Goal: Task Accomplishment & Management: Use online tool/utility

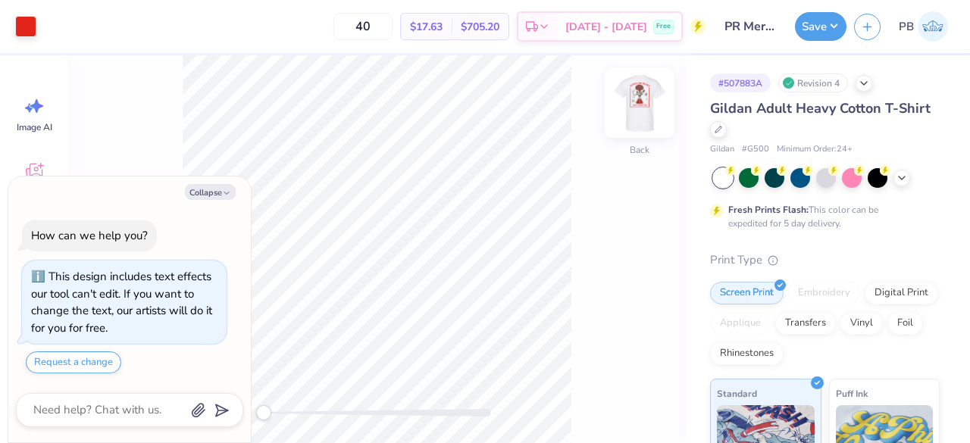
click at [648, 110] on img at bounding box center [639, 103] width 61 height 61
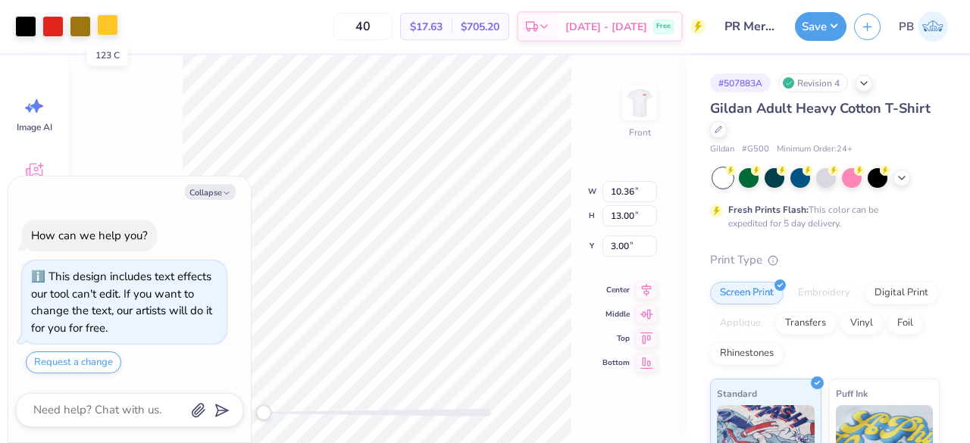
click at [113, 28] on div at bounding box center [107, 24] width 21 height 21
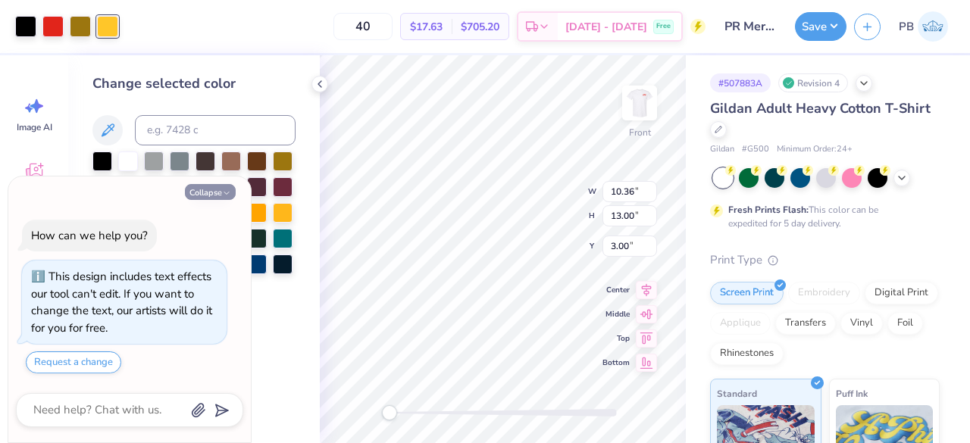
click at [223, 193] on icon "button" at bounding box center [226, 193] width 9 height 9
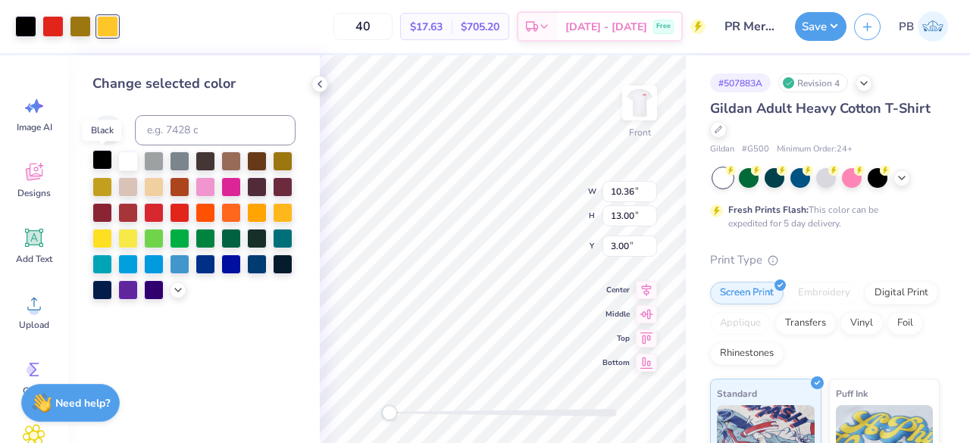
click at [100, 158] on div at bounding box center [102, 160] width 20 height 20
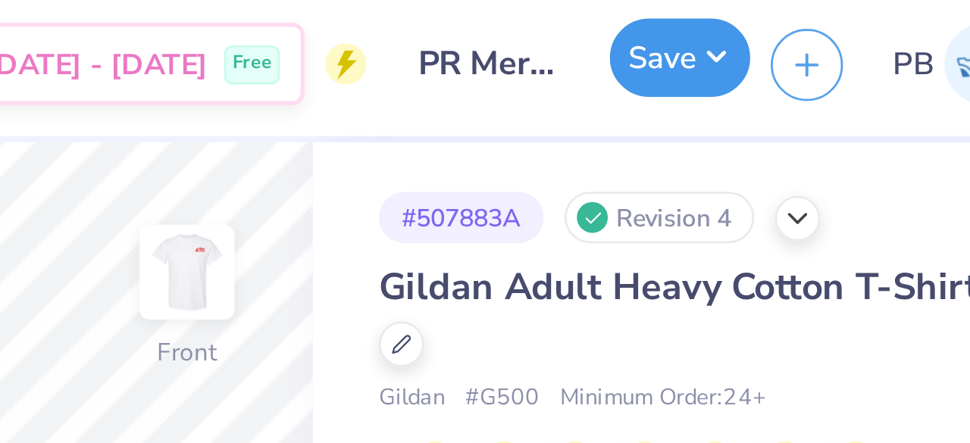
click at [827, 26] on button "Save" at bounding box center [821, 24] width 52 height 29
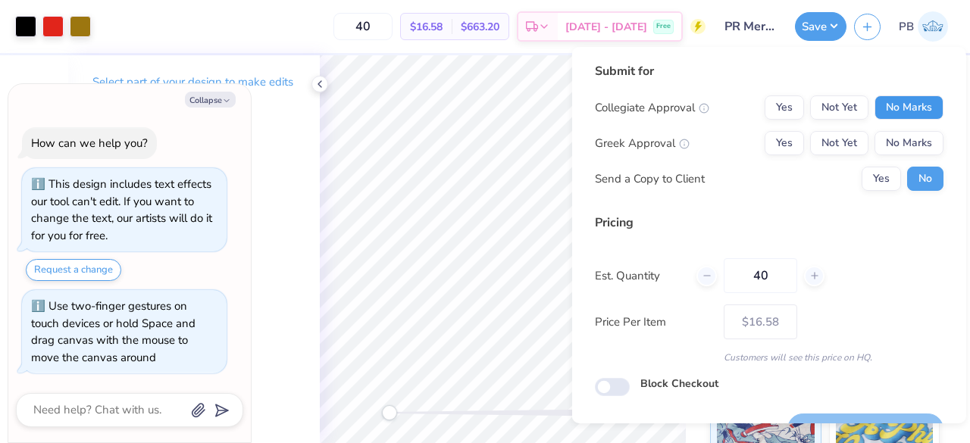
click at [899, 104] on button "No Marks" at bounding box center [908, 107] width 69 height 24
click at [764, 145] on button "Yes" at bounding box center [783, 143] width 39 height 24
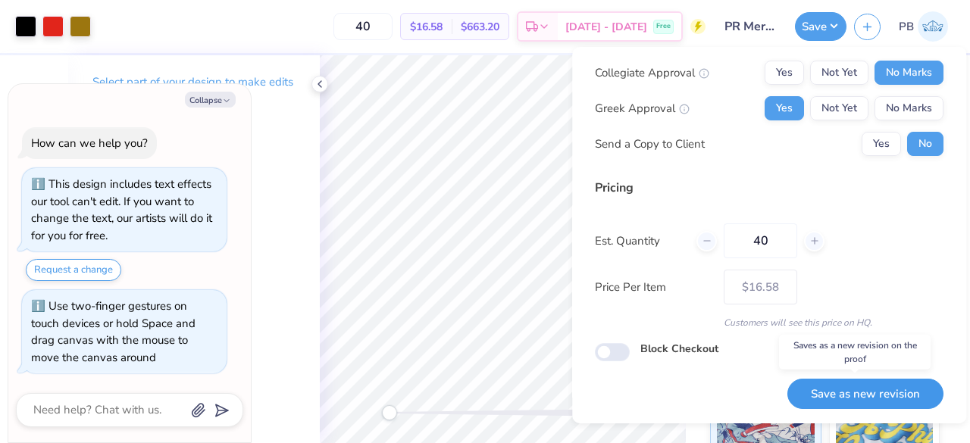
click at [843, 389] on button "Save as new revision" at bounding box center [865, 394] width 156 height 31
type textarea "x"
type input "– –"
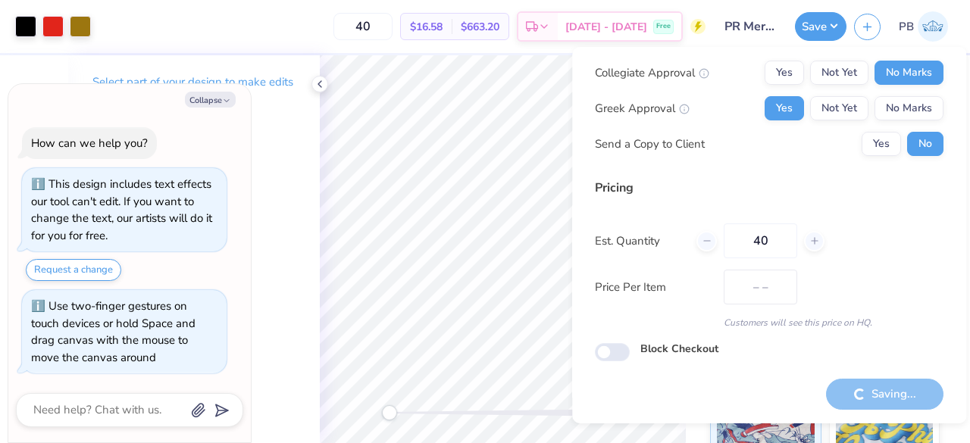
type textarea "x"
type input "$16.58"
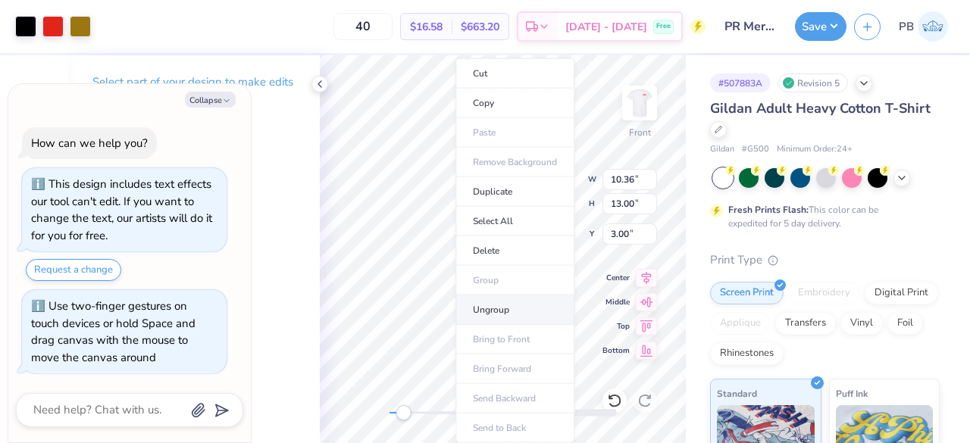
click at [514, 301] on li "Ungroup" at bounding box center [514, 310] width 119 height 30
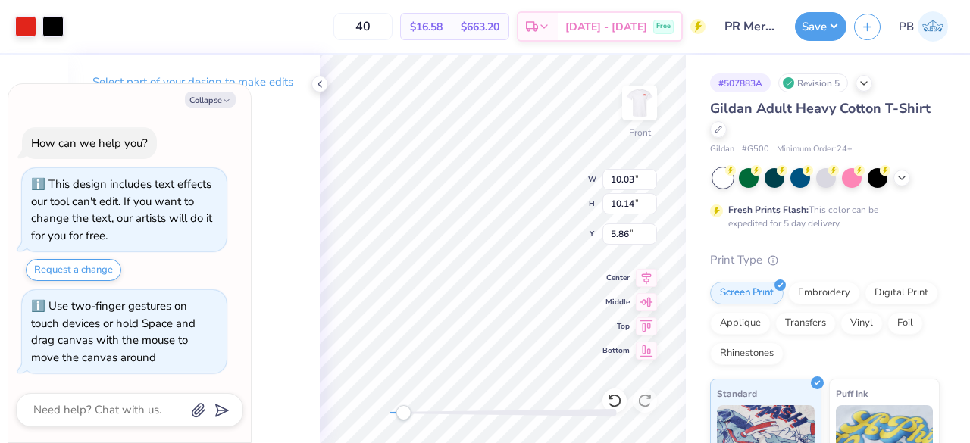
type textarea "x"
type input "5.88"
click at [617, 403] on icon at bounding box center [614, 400] width 15 height 15
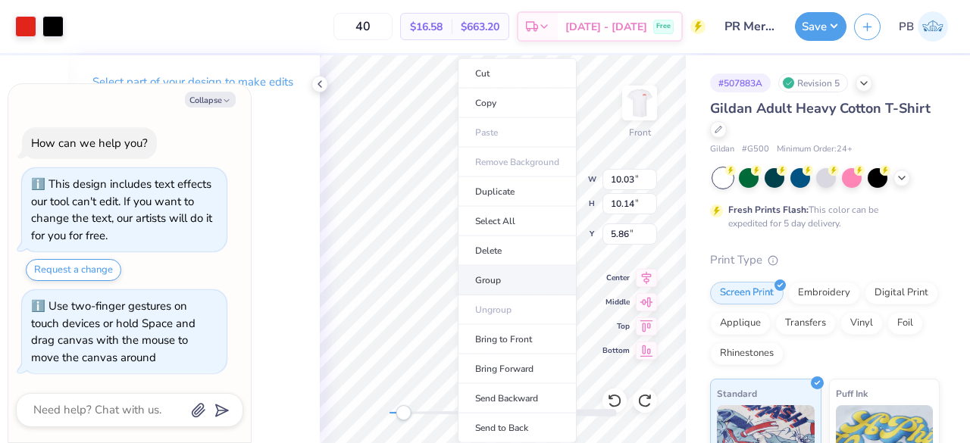
click at [485, 279] on li "Group" at bounding box center [516, 281] width 119 height 30
click at [503, 302] on li "Ungroup" at bounding box center [515, 310] width 119 height 30
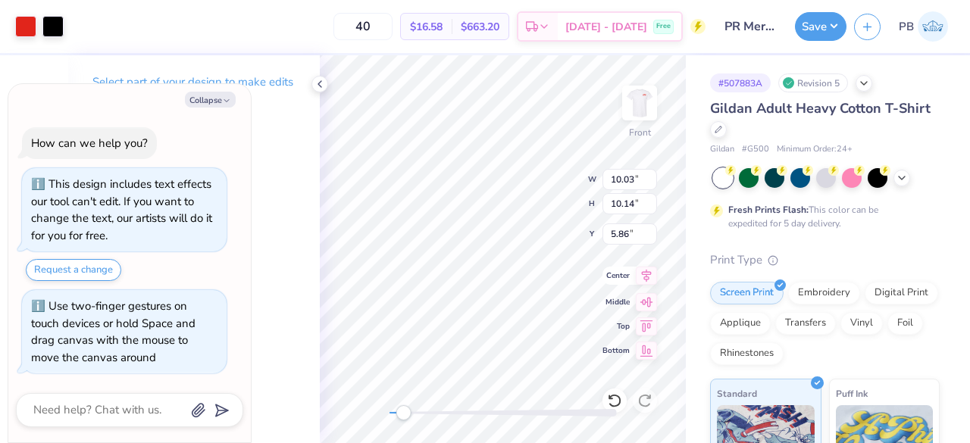
type textarea "x"
type input "10.71"
type input "10.83"
type input "5.17"
click at [650, 283] on icon at bounding box center [645, 276] width 21 height 18
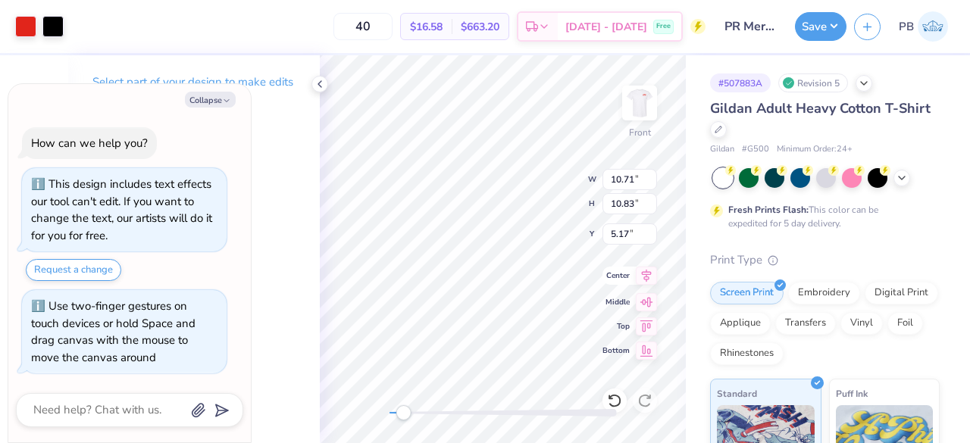
type textarea "x"
type input "6.01"
type textarea "x"
type input "7.36"
type input "0.67"
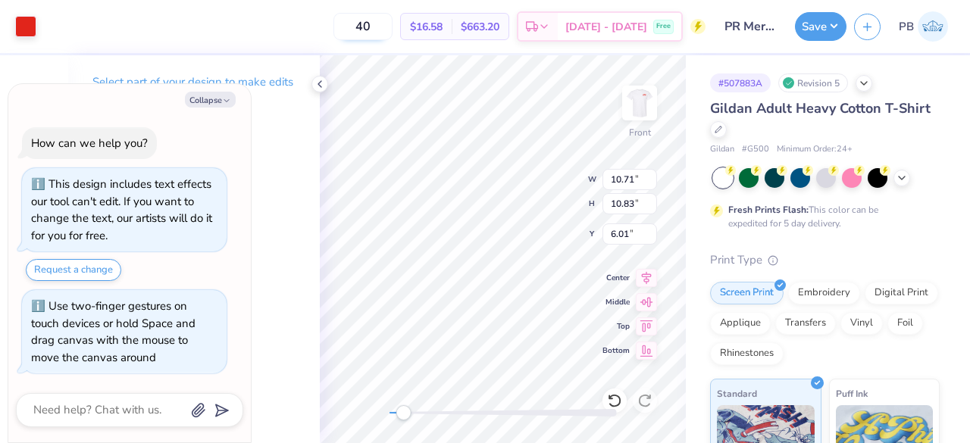
type input "14.79"
type textarea "x"
type input "11.59"
type input "11.71"
type textarea "x"
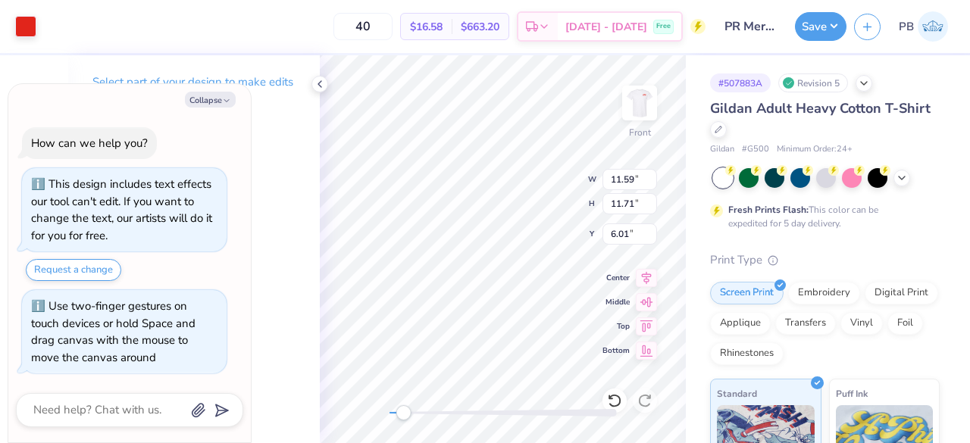
type input "7.36"
type input "0.67"
type input "14.79"
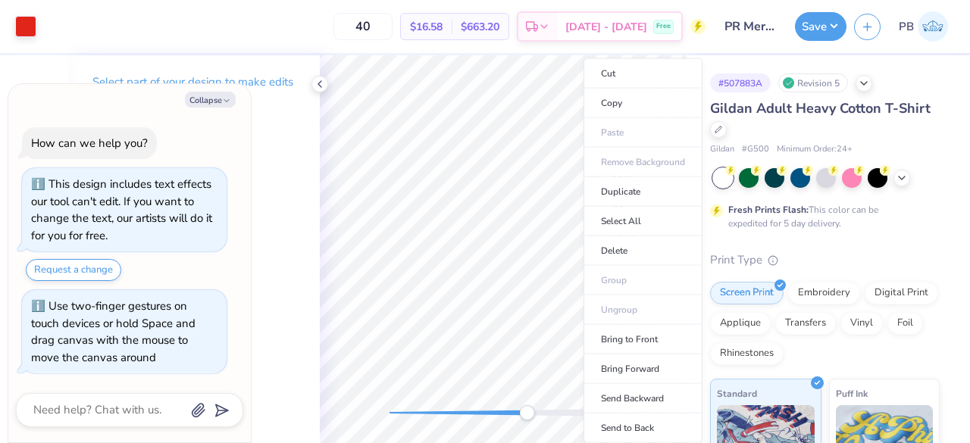
click at [526, 413] on div at bounding box center [502, 413] width 227 height 8
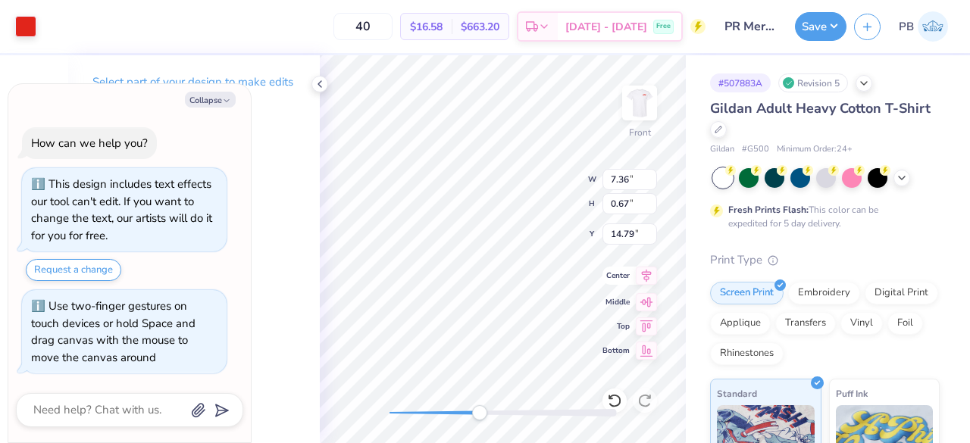
click at [649, 271] on icon at bounding box center [647, 275] width 10 height 13
type textarea "x"
type input "11.59"
type input "11.71"
type input "6.01"
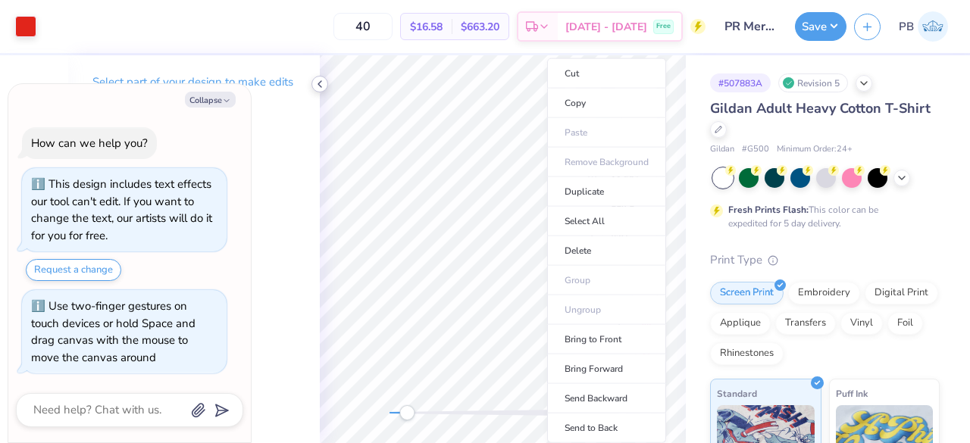
type textarea "x"
type input "7.36"
type input "0.67"
type input "14.79"
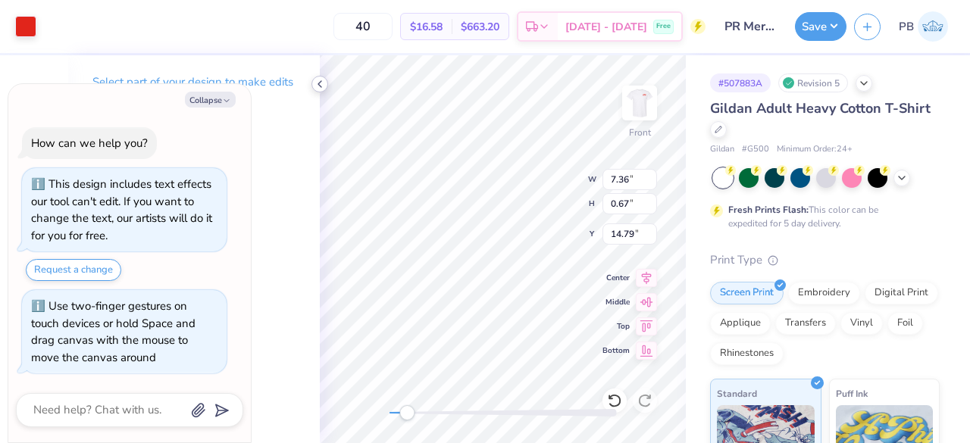
type textarea "x"
type input "11.59"
type input "11.71"
type input "6.01"
type textarea "x"
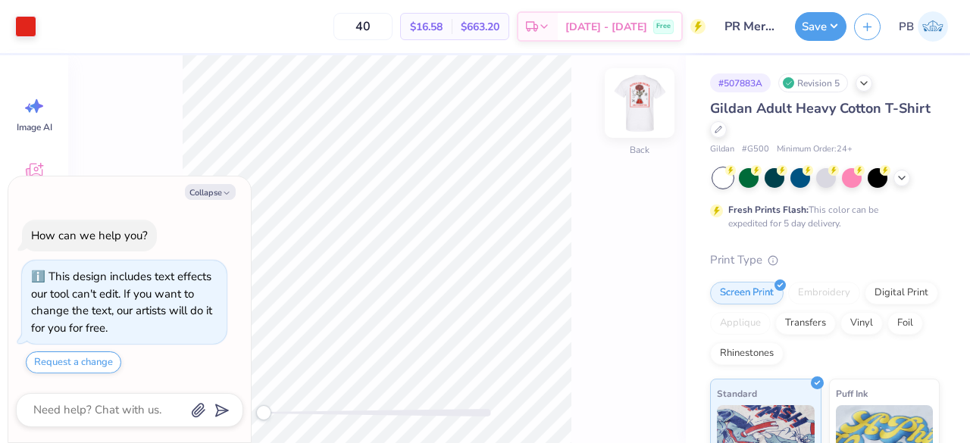
click at [641, 109] on img at bounding box center [639, 103] width 61 height 61
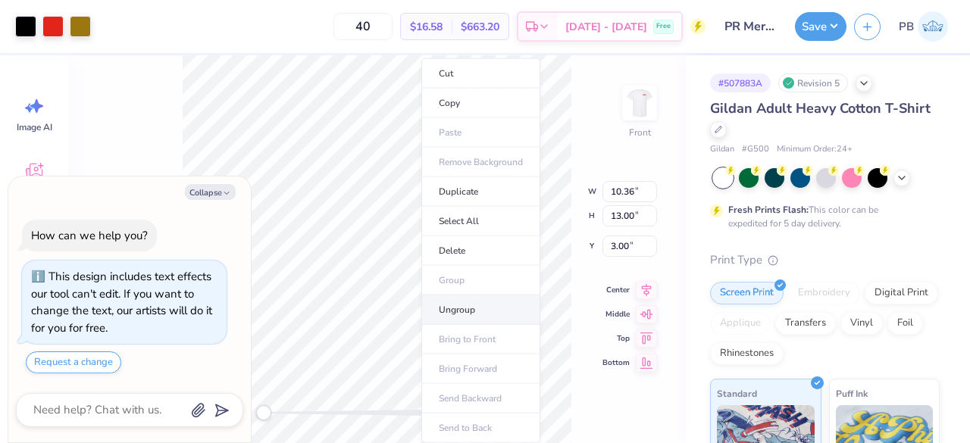
click at [459, 310] on li "Ungroup" at bounding box center [480, 310] width 119 height 30
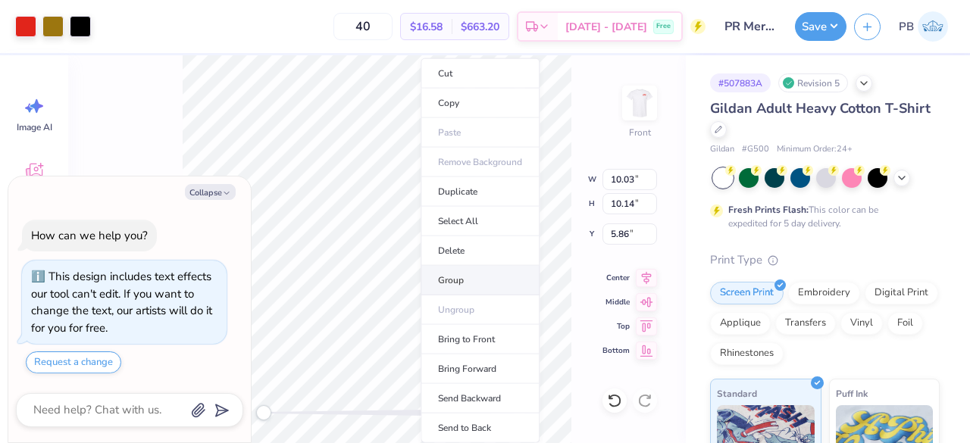
click at [450, 267] on li "Group" at bounding box center [479, 281] width 119 height 30
click at [448, 310] on li "Ungroup" at bounding box center [478, 310] width 119 height 30
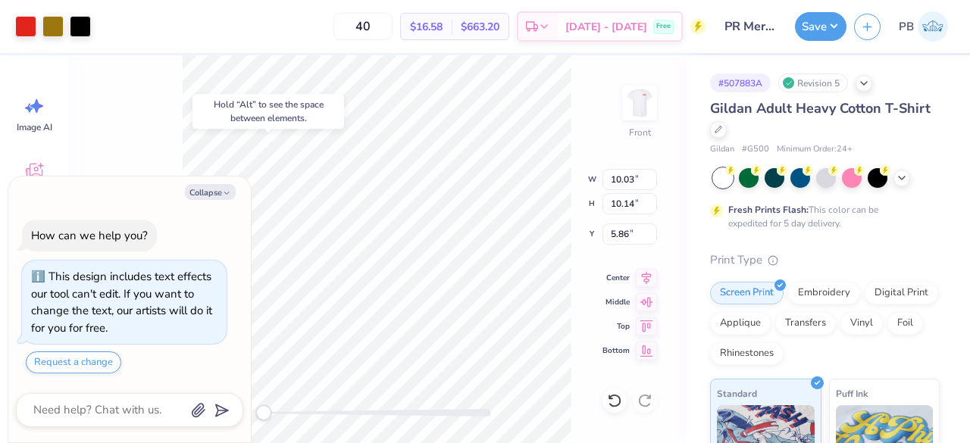
type textarea "x"
type input "5.40"
click at [613, 398] on icon at bounding box center [614, 400] width 15 height 15
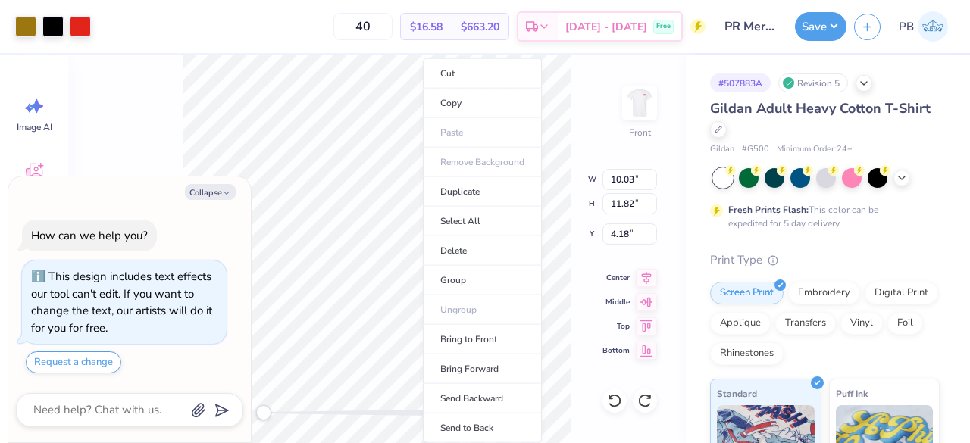
click at [577, 125] on div "Front W 10.03 10.03 " H 11.82 11.82 " Y 4.18 4.18 " Center Middle Top Bottom" at bounding box center [376, 249] width 617 height 388
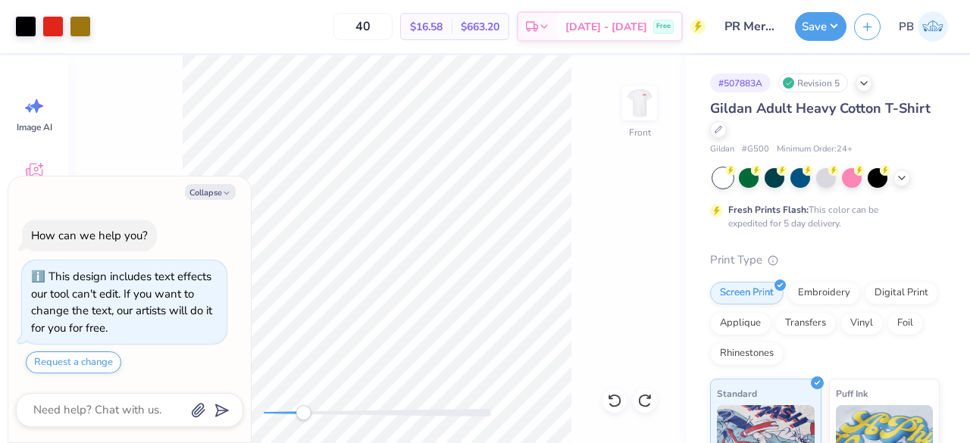
drag, startPoint x: 267, startPoint y: 418, endPoint x: 304, endPoint y: 417, distance: 37.9
click at [304, 417] on div "Accessibility label" at bounding box center [302, 412] width 15 height 15
click at [304, 417] on div "Accessibility label" at bounding box center [304, 412] width 15 height 15
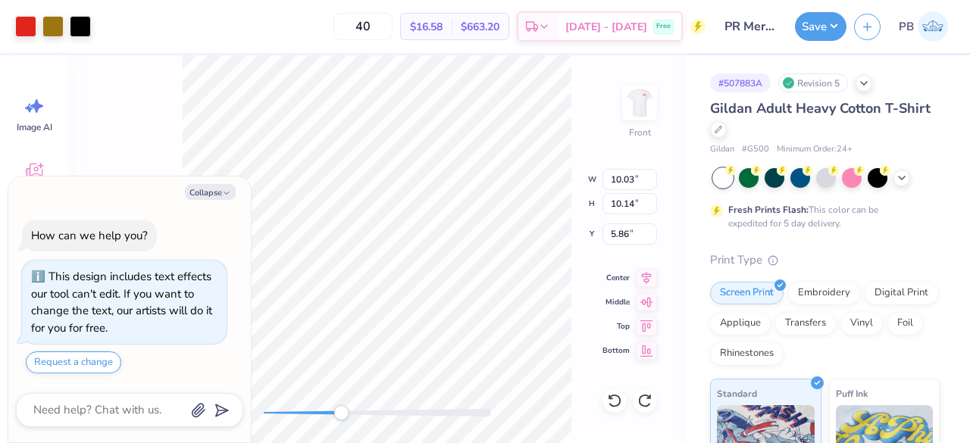
type textarea "x"
type input "5.40"
click at [614, 401] on icon at bounding box center [614, 400] width 15 height 15
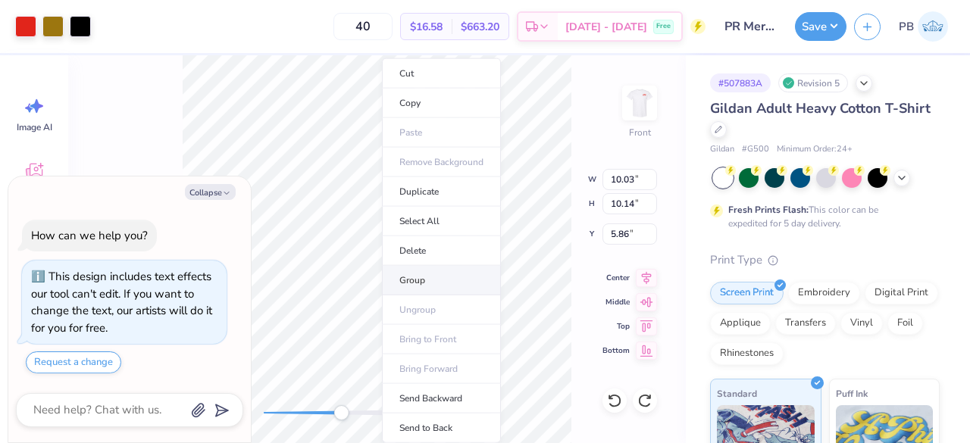
click at [407, 274] on li "Group" at bounding box center [441, 281] width 119 height 30
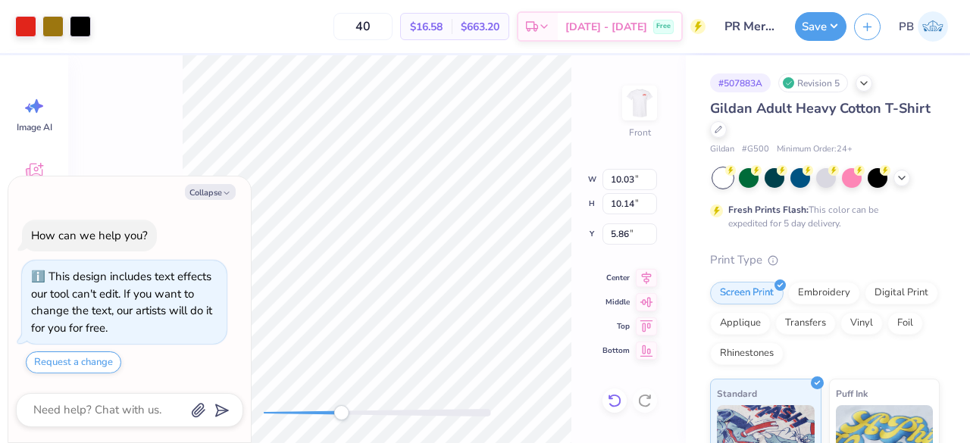
click at [614, 411] on div at bounding box center [614, 401] width 24 height 24
type textarea "x"
type input "12.07"
type input "15.15"
click at [649, 277] on icon at bounding box center [645, 276] width 21 height 18
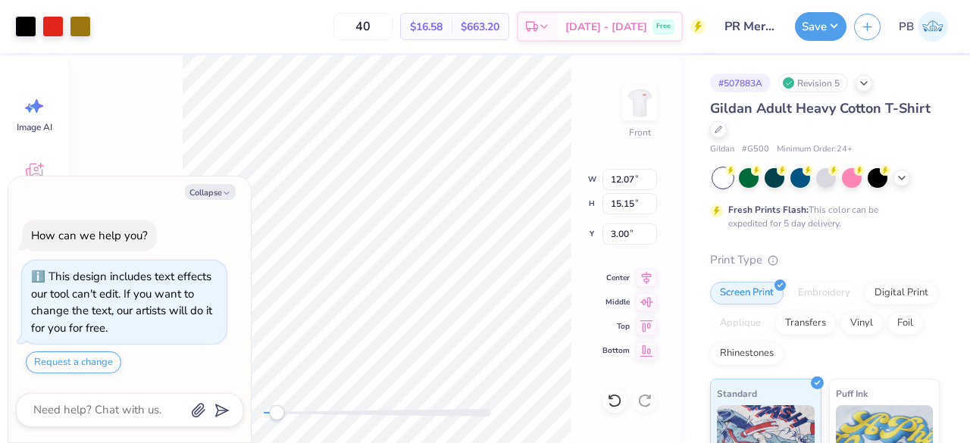
click at [642, 287] on div "Front W 12.07 12.07 " H 15.15 15.15 " Y 3.00 3.00 " Center Middle Top Bottom" at bounding box center [376, 249] width 617 height 388
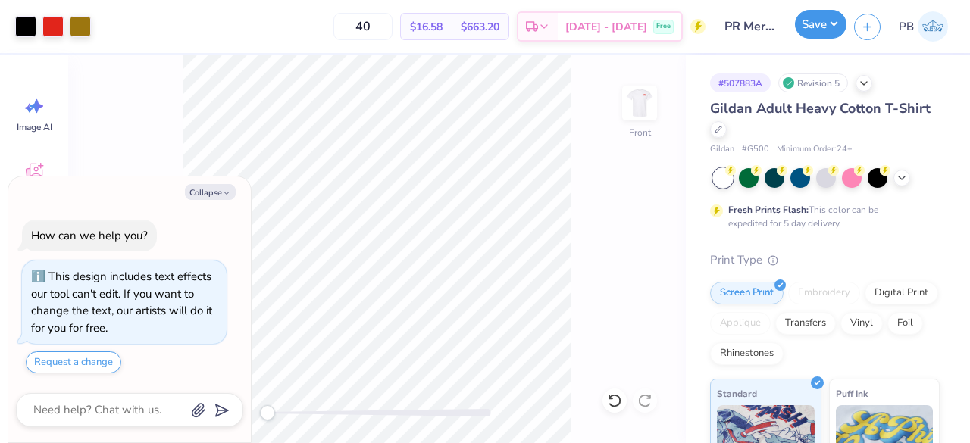
click at [832, 22] on button "Save" at bounding box center [821, 24] width 52 height 29
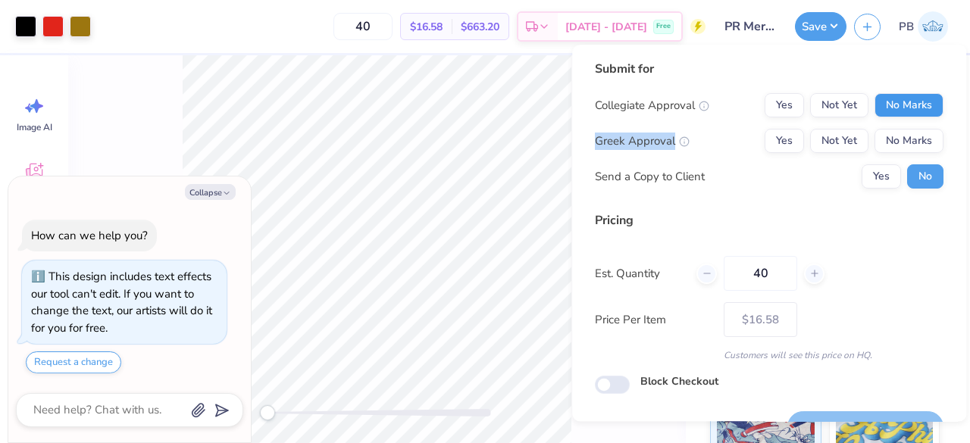
drag, startPoint x: 905, startPoint y: 119, endPoint x: 907, endPoint y: 101, distance: 17.5
click at [907, 101] on div "Collegiate Approval Yes Not Yet No Marks Greek Approval Yes Not Yet No Marks Se…" at bounding box center [769, 140] width 348 height 95
click at [907, 101] on button "No Marks" at bounding box center [908, 105] width 69 height 24
click at [776, 140] on button "Yes" at bounding box center [783, 141] width 39 height 24
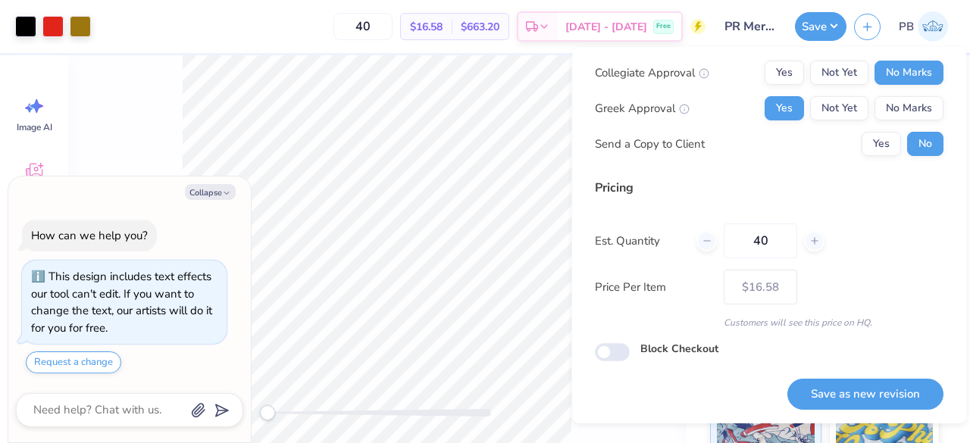
scroll to position [23, 0]
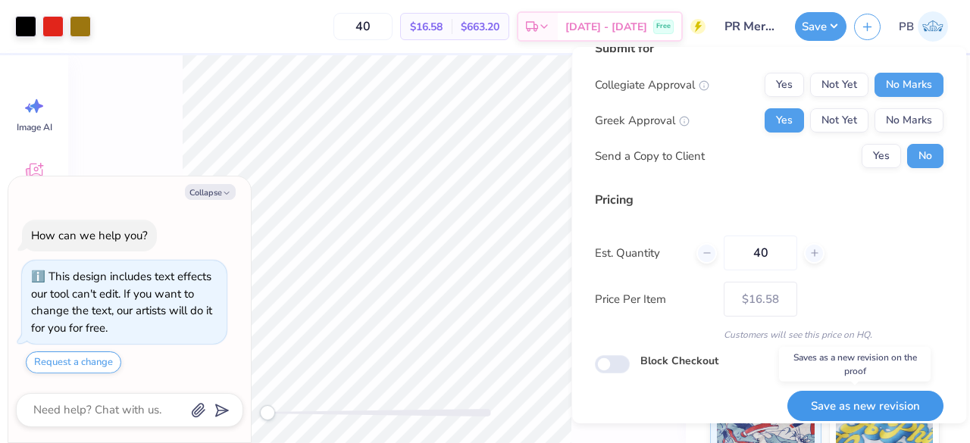
click at [897, 408] on button "Save as new revision" at bounding box center [865, 406] width 156 height 31
type textarea "x"
type input "– –"
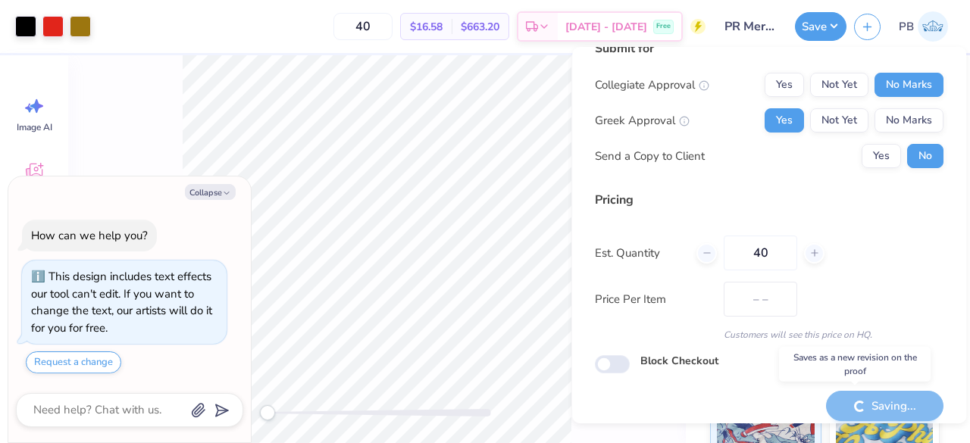
type textarea "x"
type input "$16.58"
type textarea "x"
